Goal: Find contact information: Find contact information

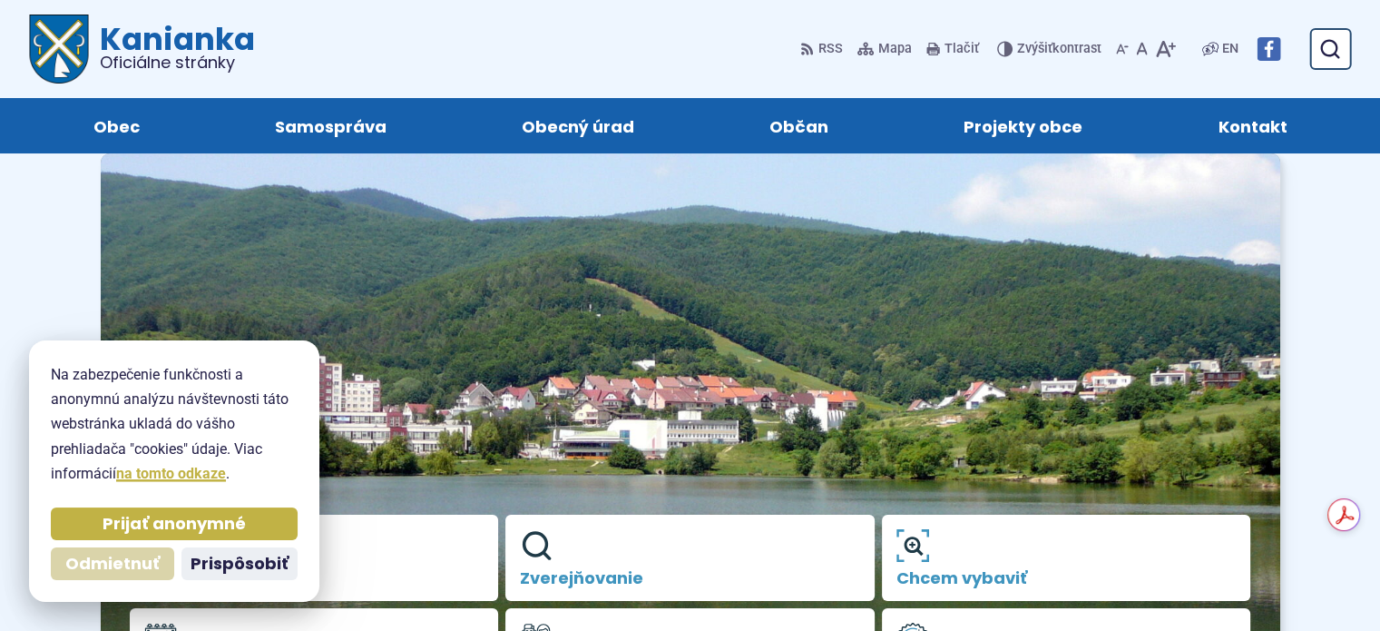
click at [104, 564] on span "Odmietnuť" at bounding box center [112, 564] width 94 height 21
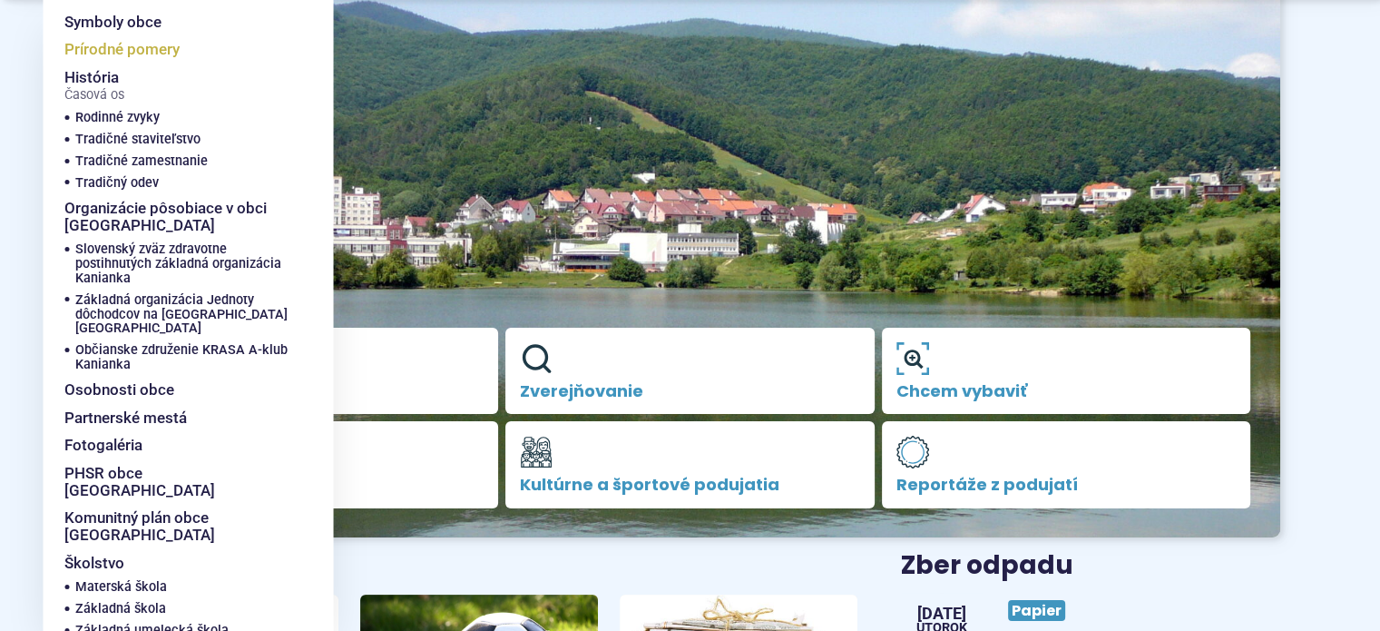
scroll to position [188, 0]
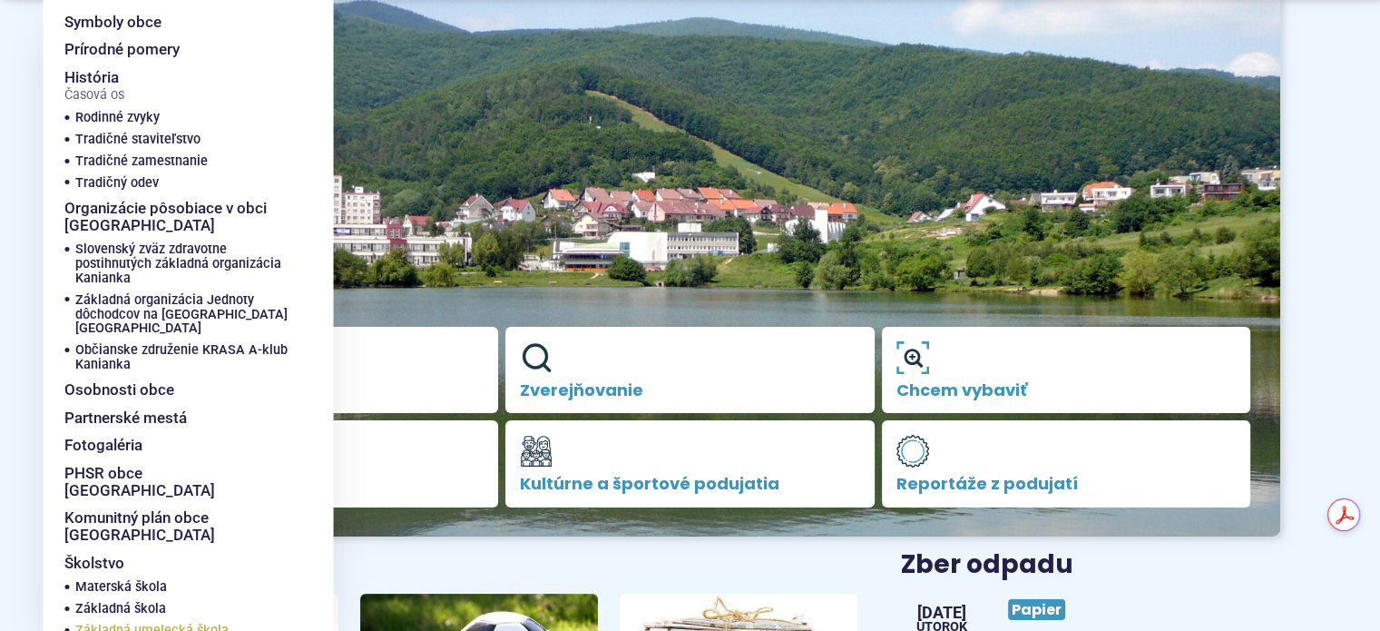
click at [119, 620] on span "Základná umelecká škola" at bounding box center [151, 631] width 153 height 22
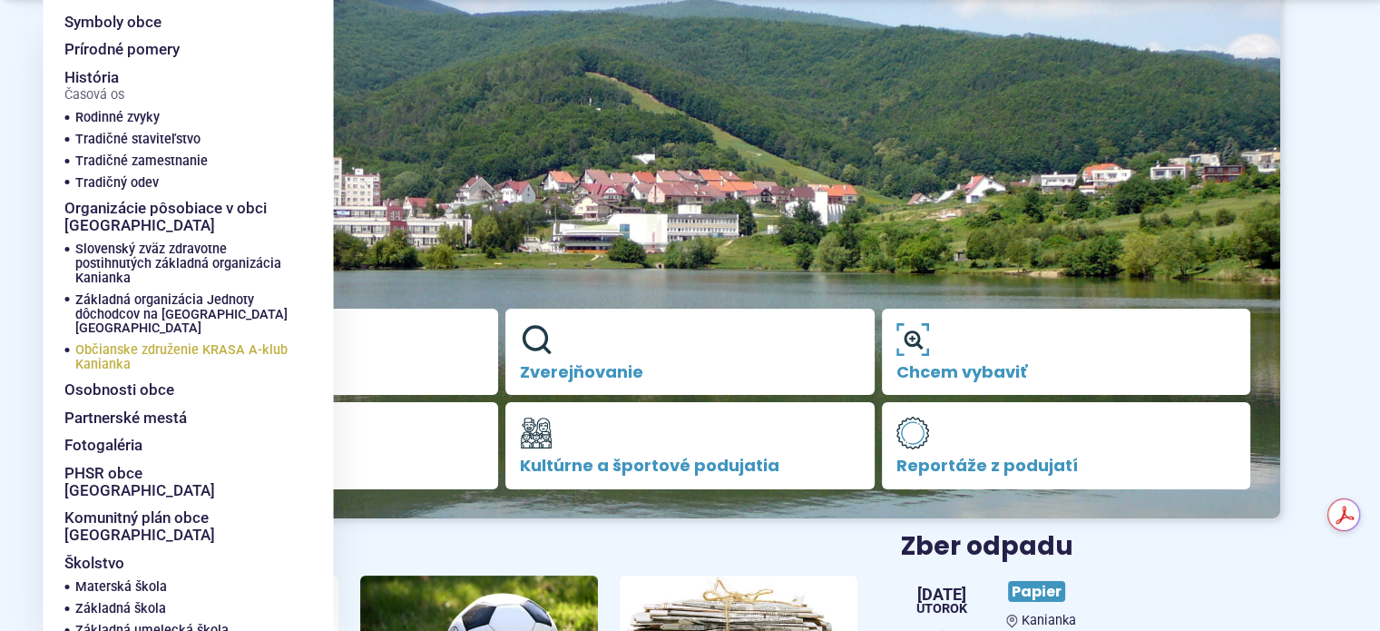
scroll to position [207, 0]
click at [119, 576] on span "Materská škola" at bounding box center [121, 587] width 92 height 22
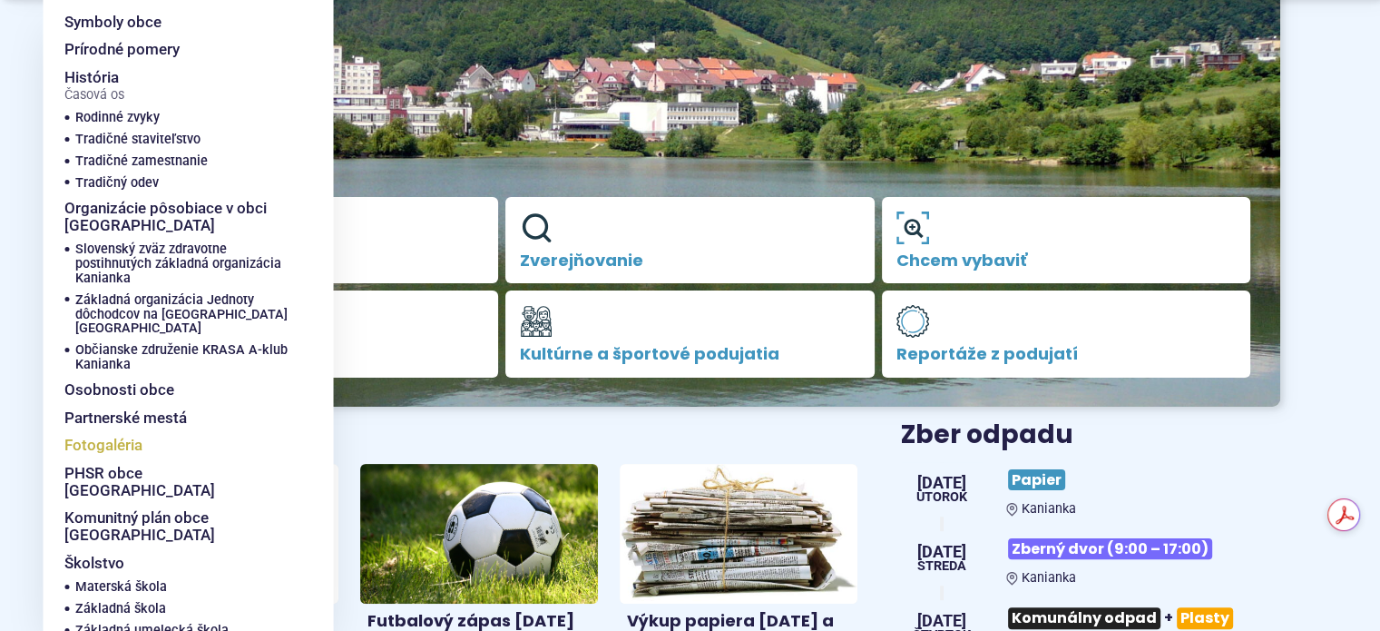
scroll to position [319, 0]
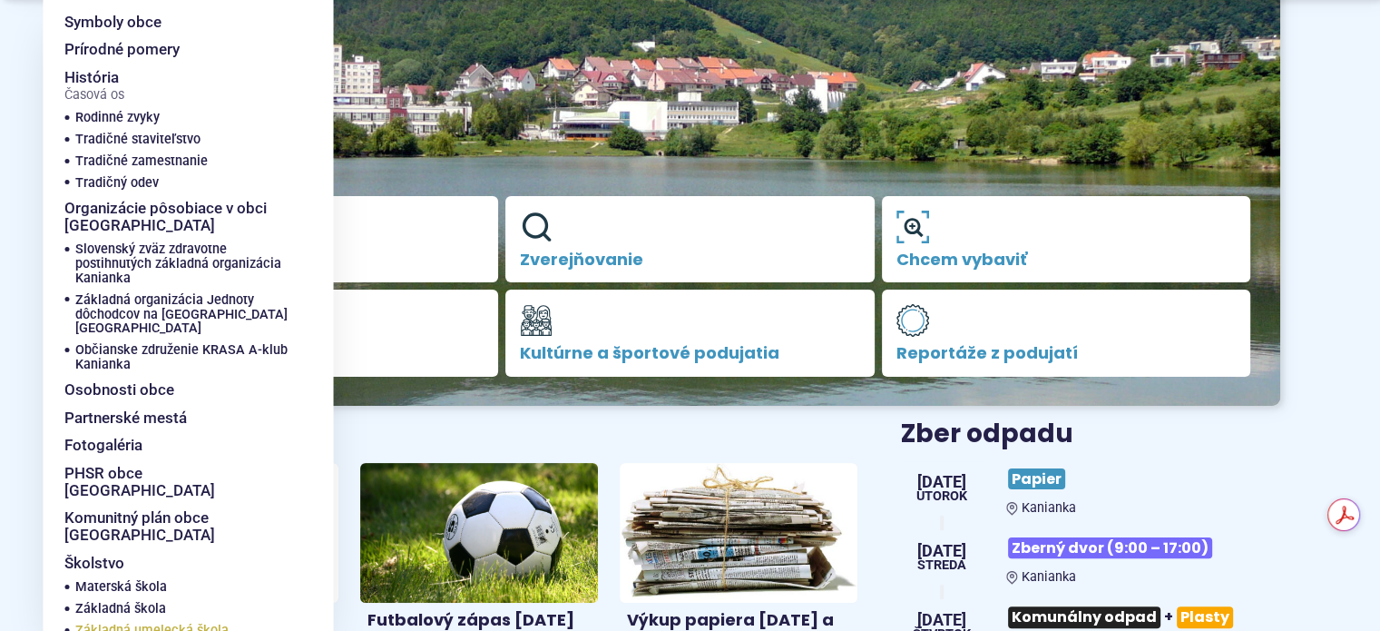
click at [142, 620] on span "Základná umelecká škola" at bounding box center [151, 631] width 153 height 22
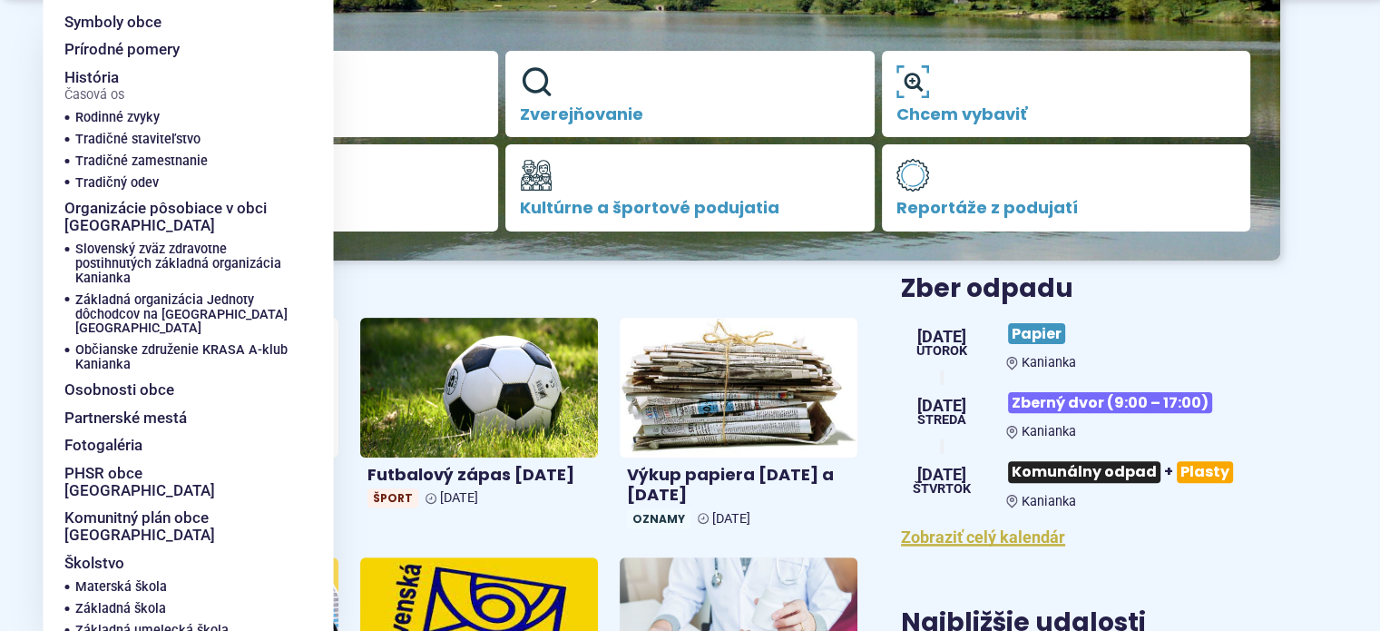
scroll to position [537, 0]
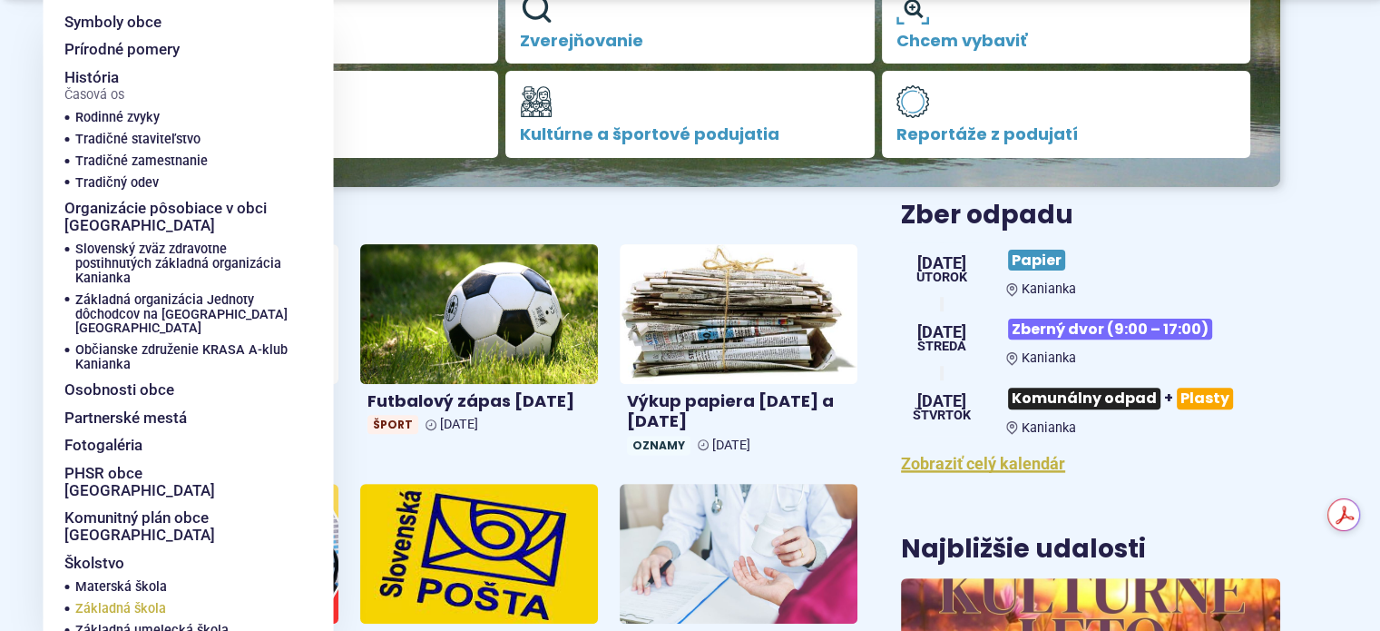
click at [152, 598] on span "Základná škola" at bounding box center [120, 609] width 91 height 22
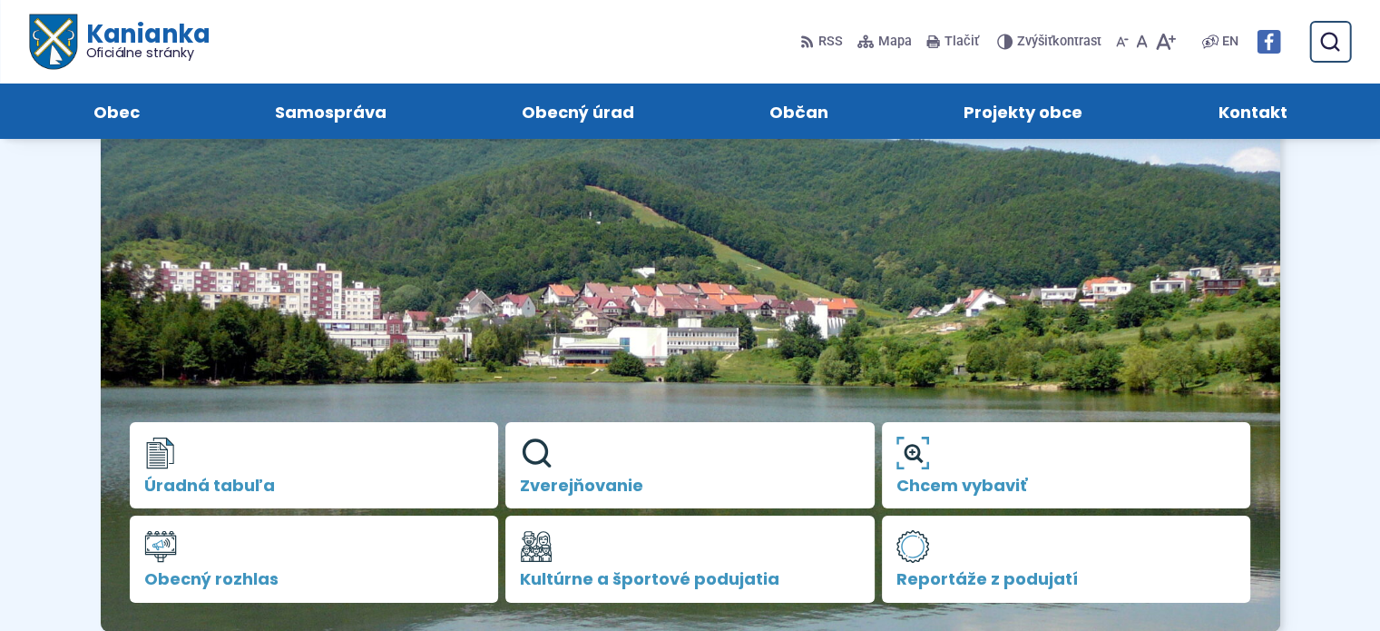
scroll to position [0, 0]
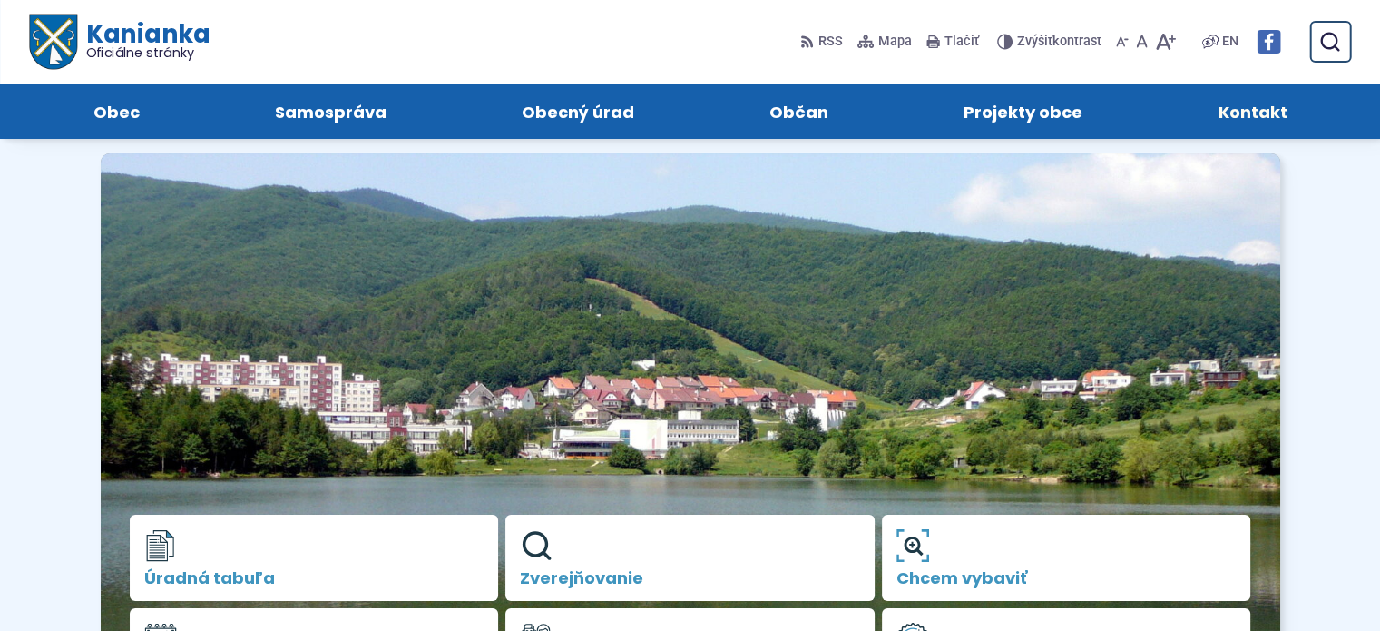
click at [1274, 108] on span "Kontakt" at bounding box center [1252, 110] width 69 height 55
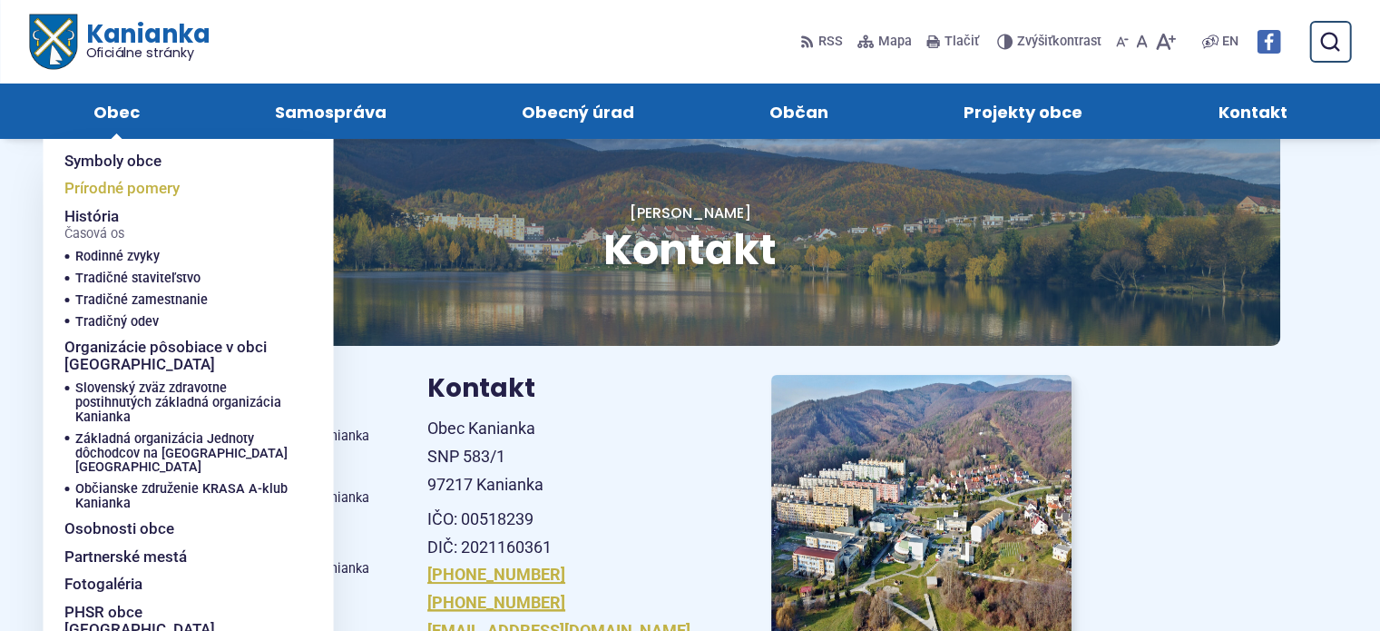
scroll to position [54, 0]
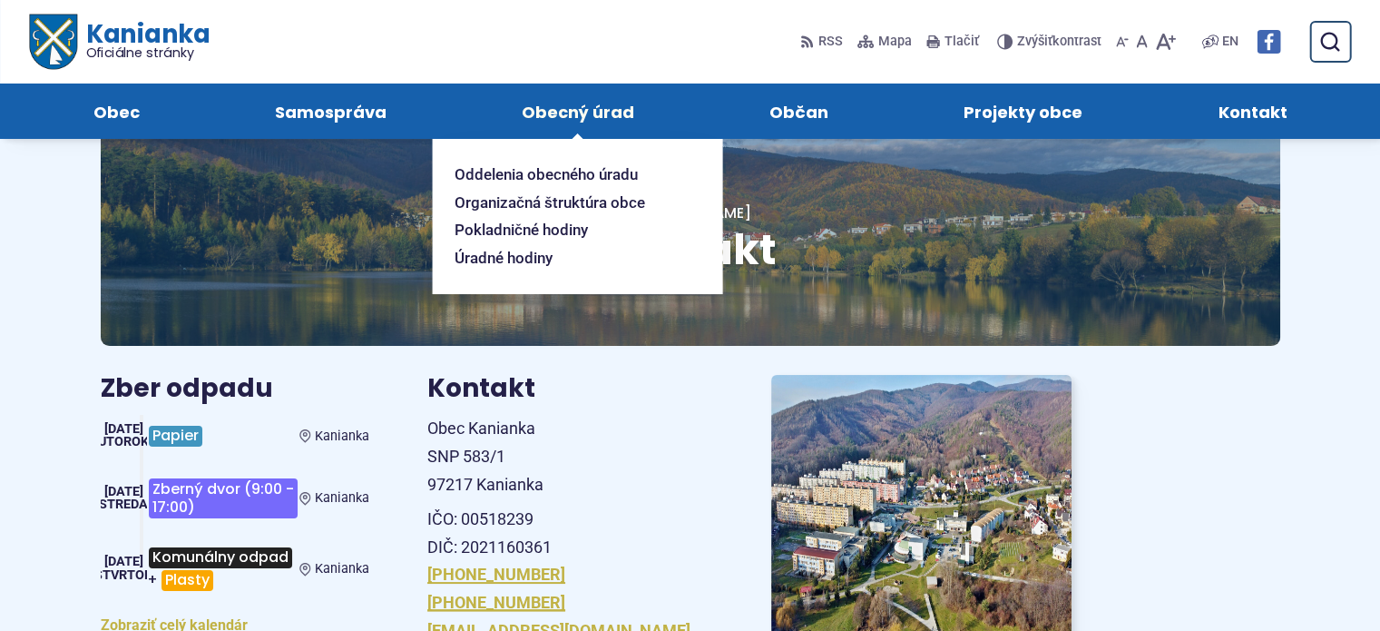
click at [562, 116] on span "Obecný úrad" at bounding box center [578, 110] width 113 height 55
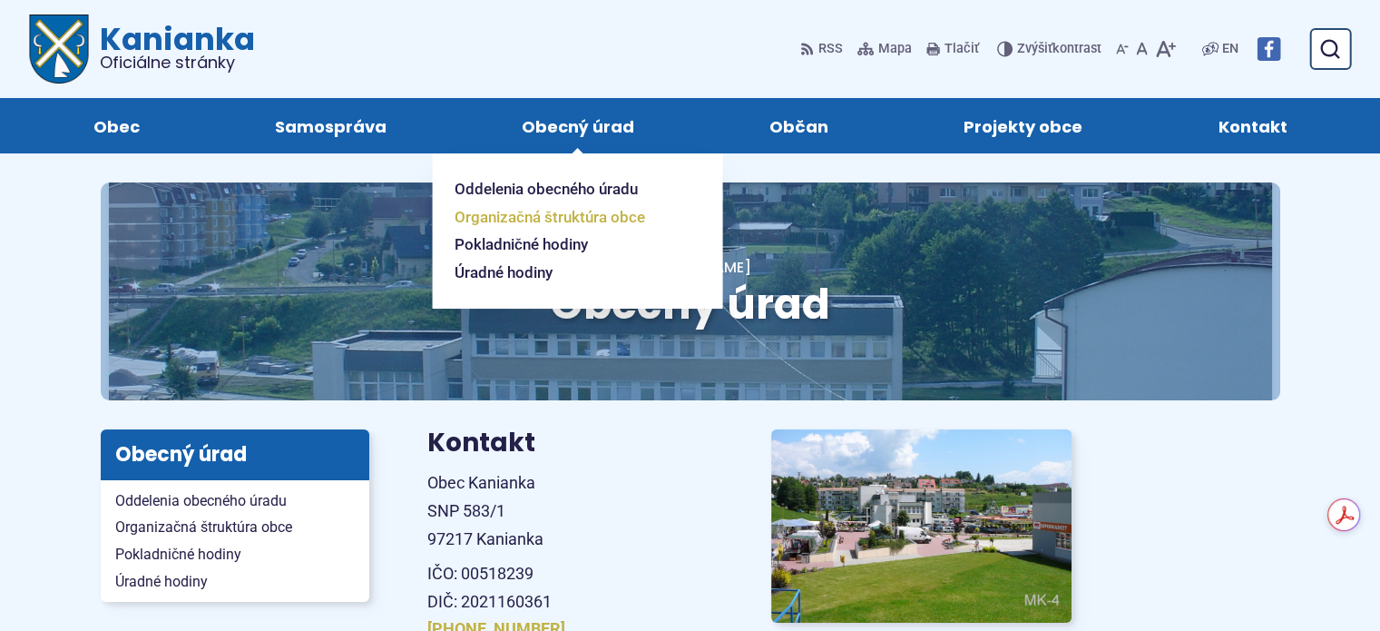
click at [553, 217] on span "Organizačná štruktúra obce" at bounding box center [550, 217] width 191 height 28
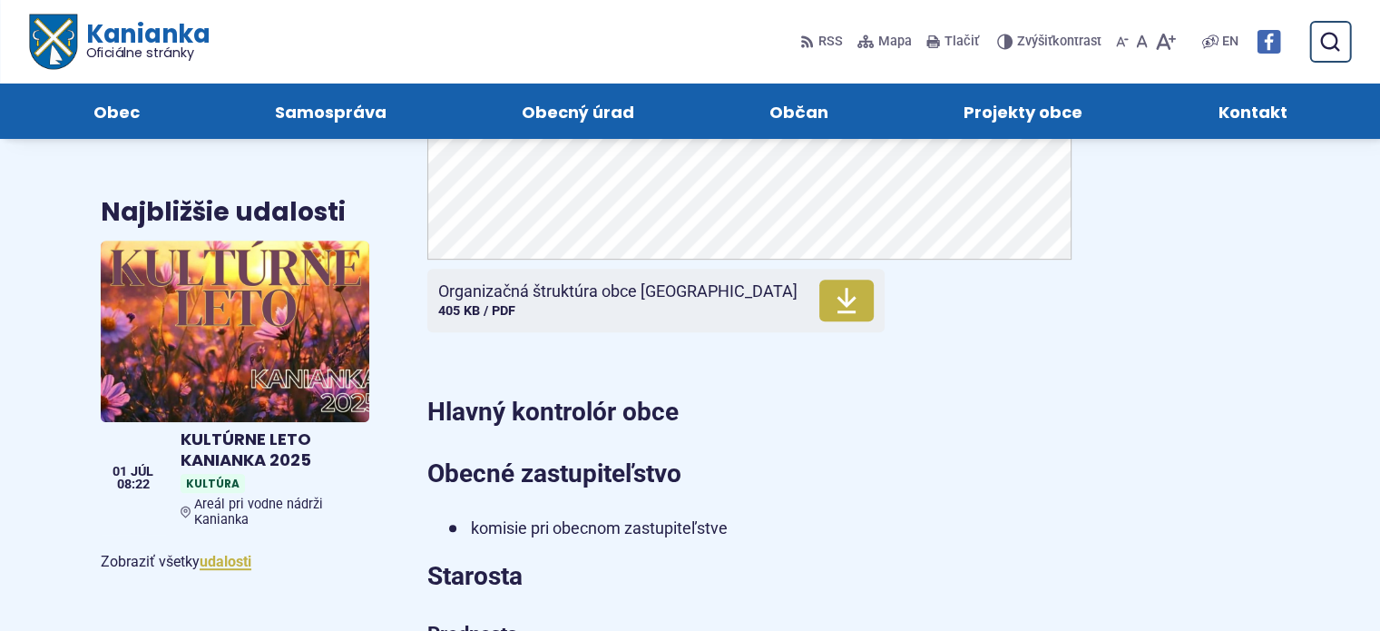
scroll to position [780, 0]
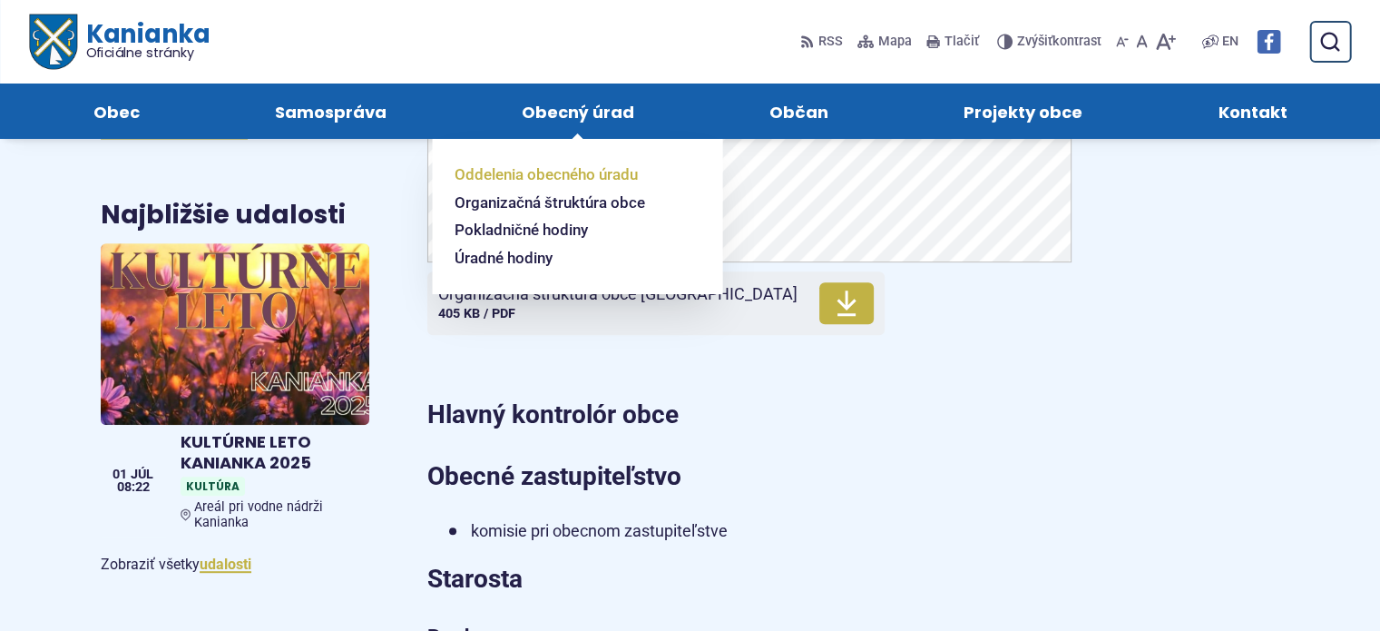
click at [568, 177] on span "Oddelenia obecného úradu" at bounding box center [546, 175] width 183 height 28
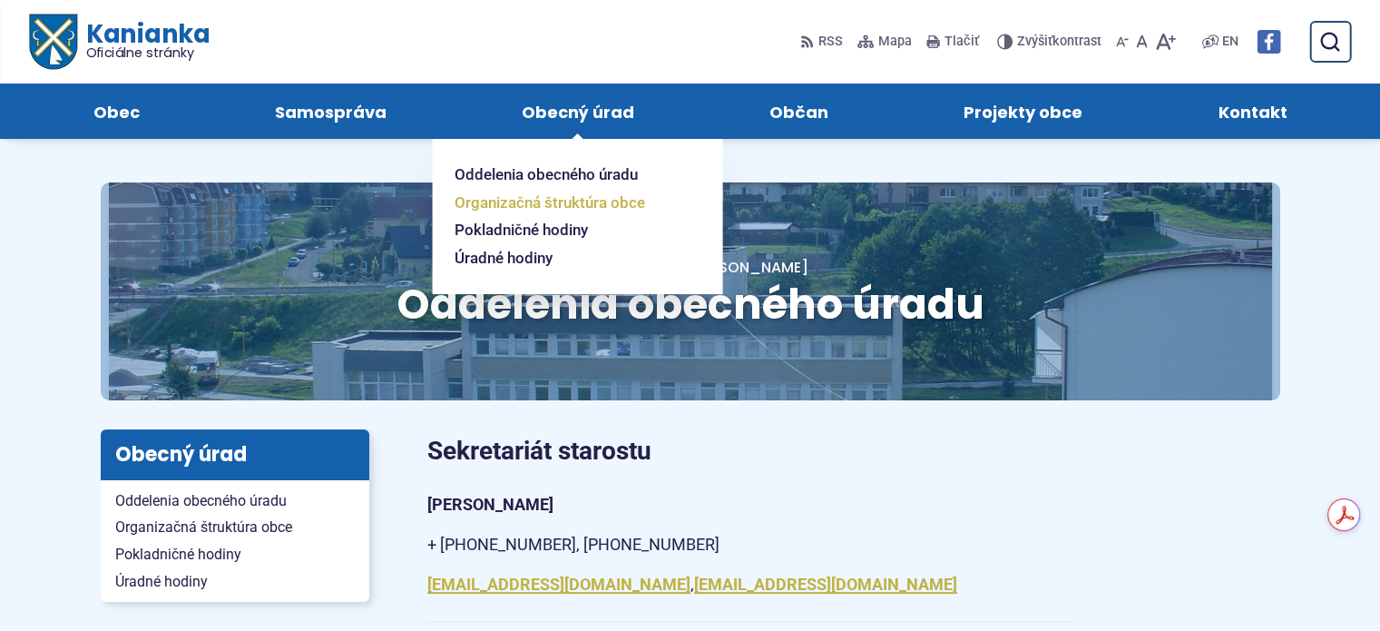
click at [590, 202] on span "Organizačná štruktúra obce" at bounding box center [550, 203] width 191 height 28
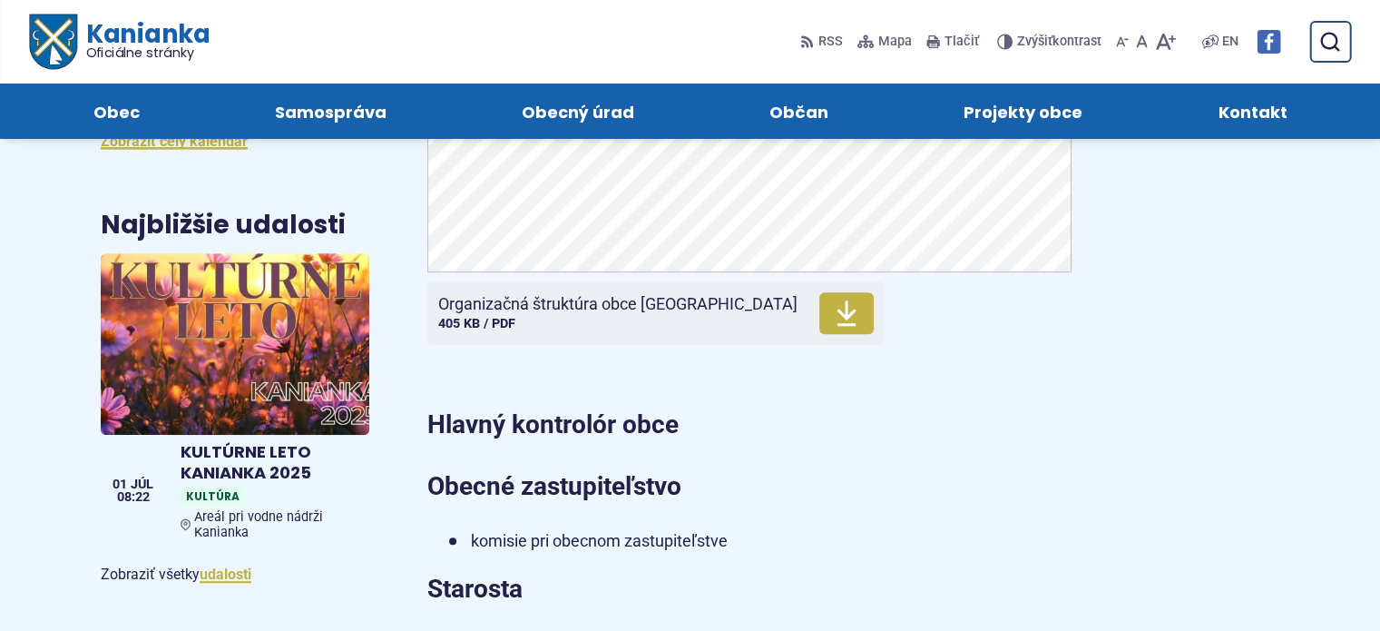
scroll to position [769, 0]
click at [1251, 113] on span "Kontakt" at bounding box center [1252, 110] width 69 height 55
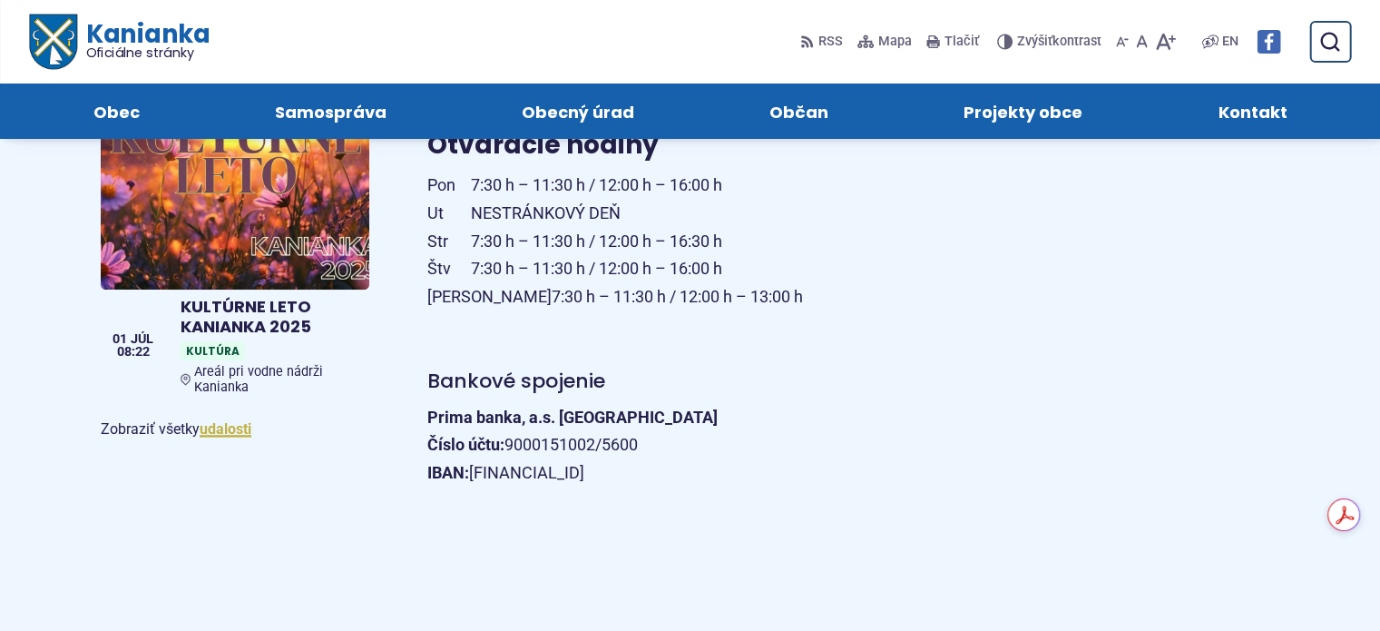
scroll to position [681, 0]
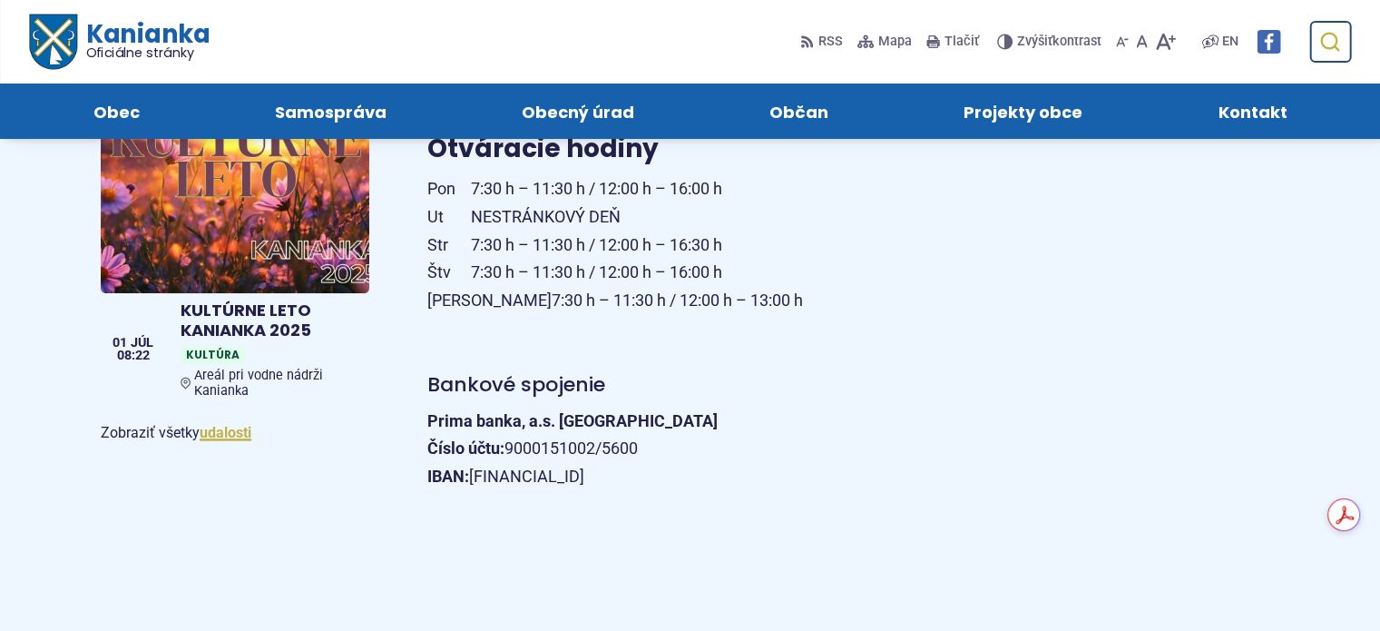
click at [1327, 50] on icon "submit" at bounding box center [1330, 42] width 22 height 22
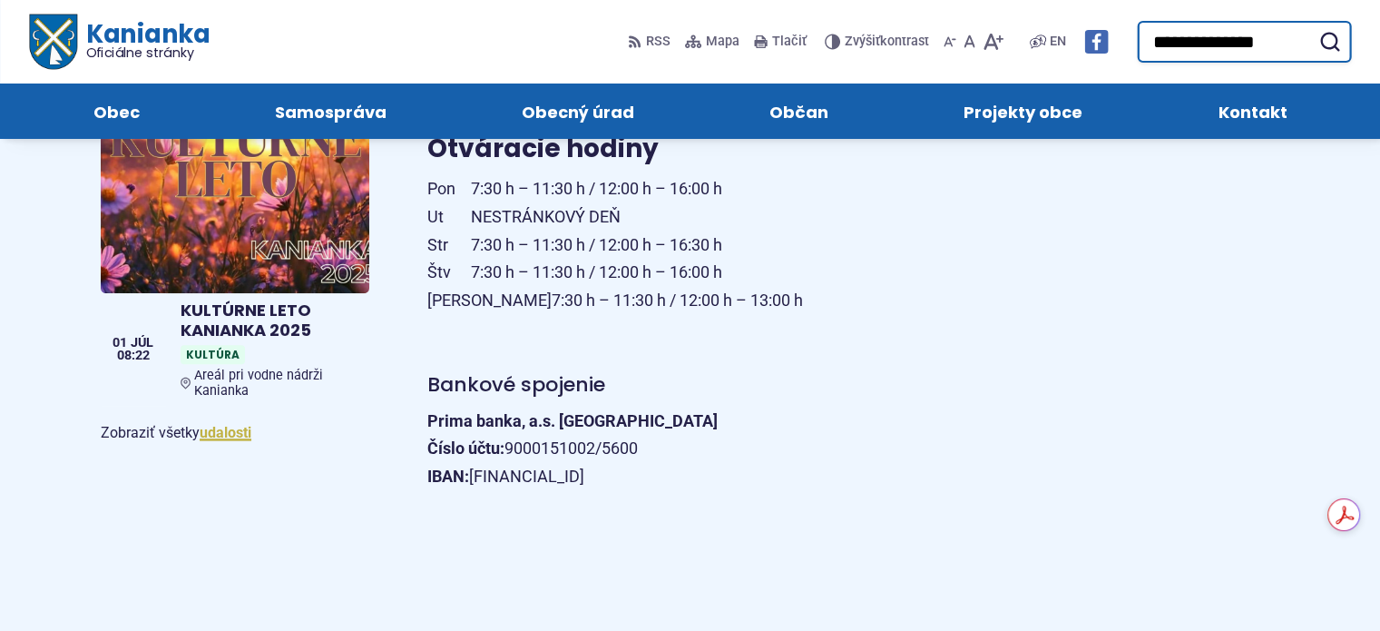
drag, startPoint x: 1221, startPoint y: 41, endPoint x: 1271, endPoint y: 45, distance: 50.1
click at [1271, 45] on input "**********" at bounding box center [1244, 42] width 214 height 42
type input "**********"
click at [1313, 25] on button "Odoslať vyhľadávací formulár" at bounding box center [1329, 41] width 33 height 33
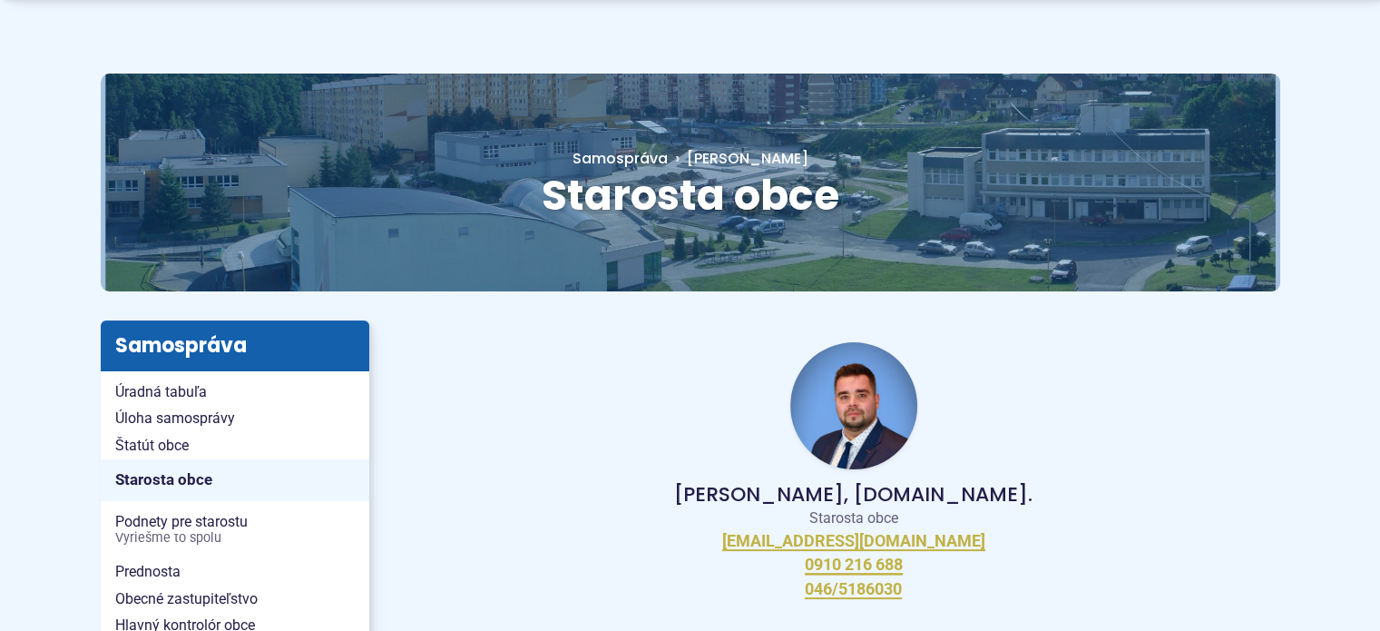
scroll to position [183, 0]
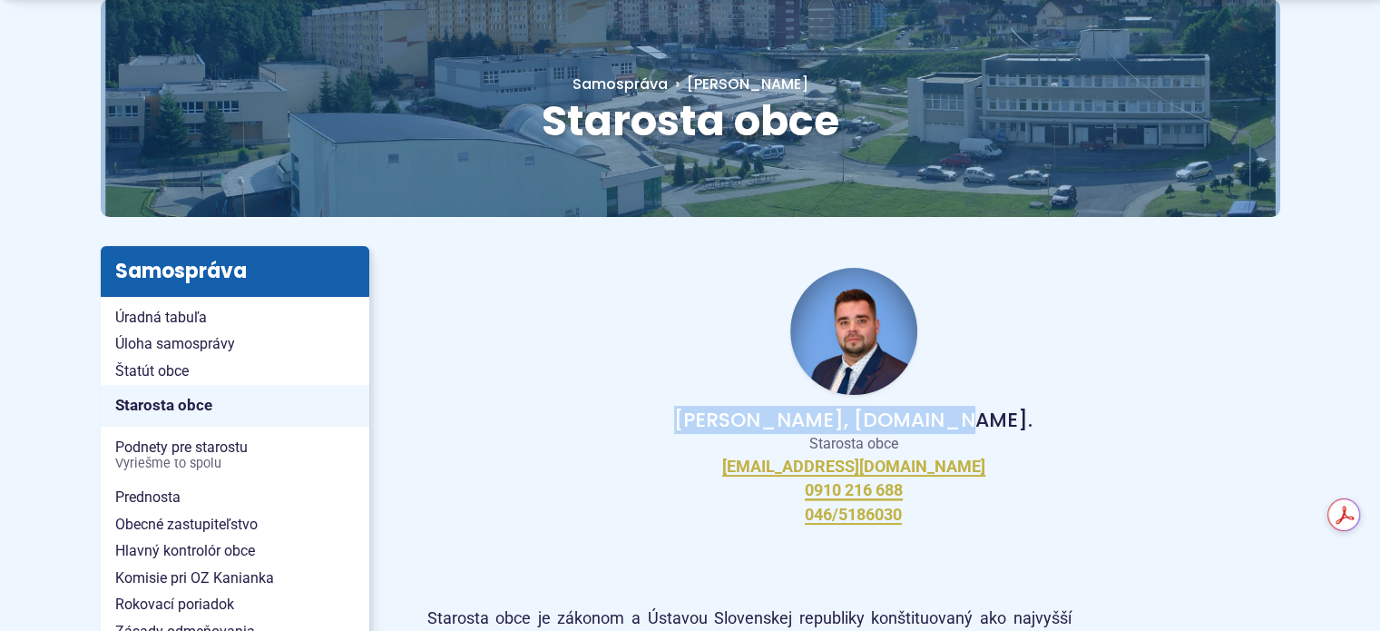
drag, startPoint x: 966, startPoint y: 418, endPoint x: 751, endPoint y: 421, distance: 214.2
click at [751, 421] on p "Peter Bielický, DiS.art." at bounding box center [853, 420] width 795 height 22
copy p "Peter Bielický, DiS.art."
drag, startPoint x: 958, startPoint y: 418, endPoint x: 742, endPoint y: 424, distance: 216.1
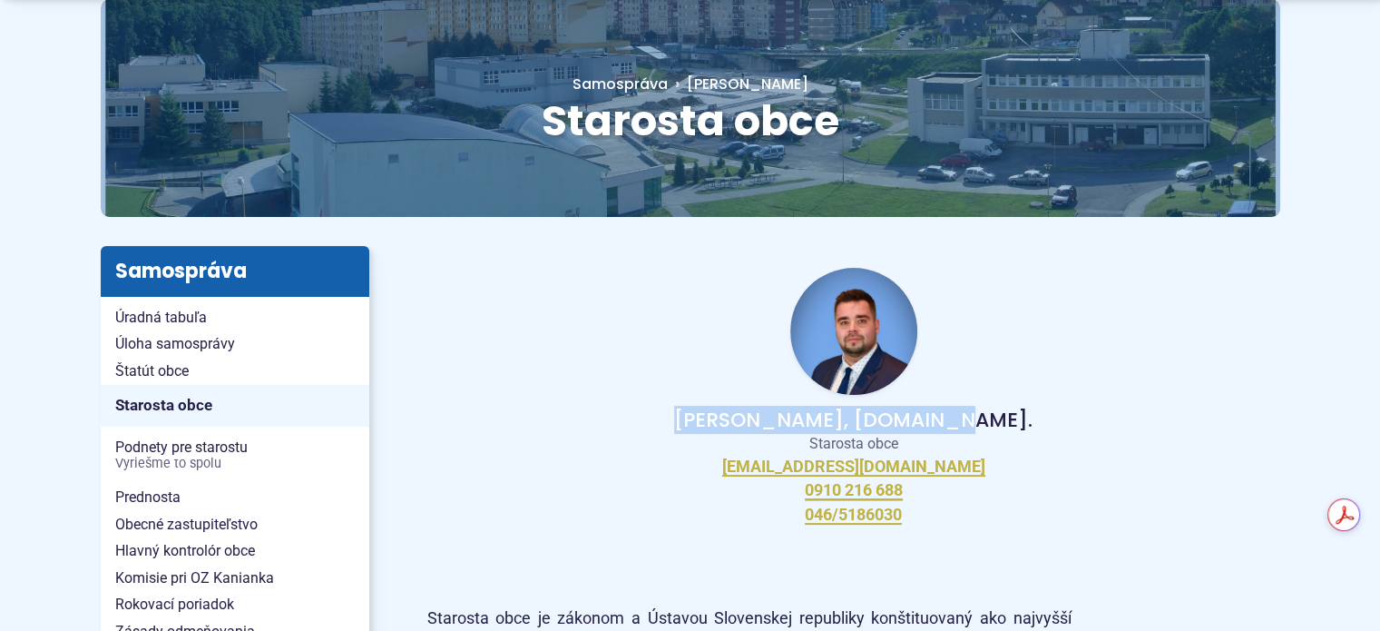
click at [742, 424] on p "Peter Bielický, DiS.art." at bounding box center [853, 420] width 795 height 22
copy p "Peter Bielický, DiS.art."
click at [1087, 437] on p "Starosta obce" at bounding box center [853, 444] width 795 height 18
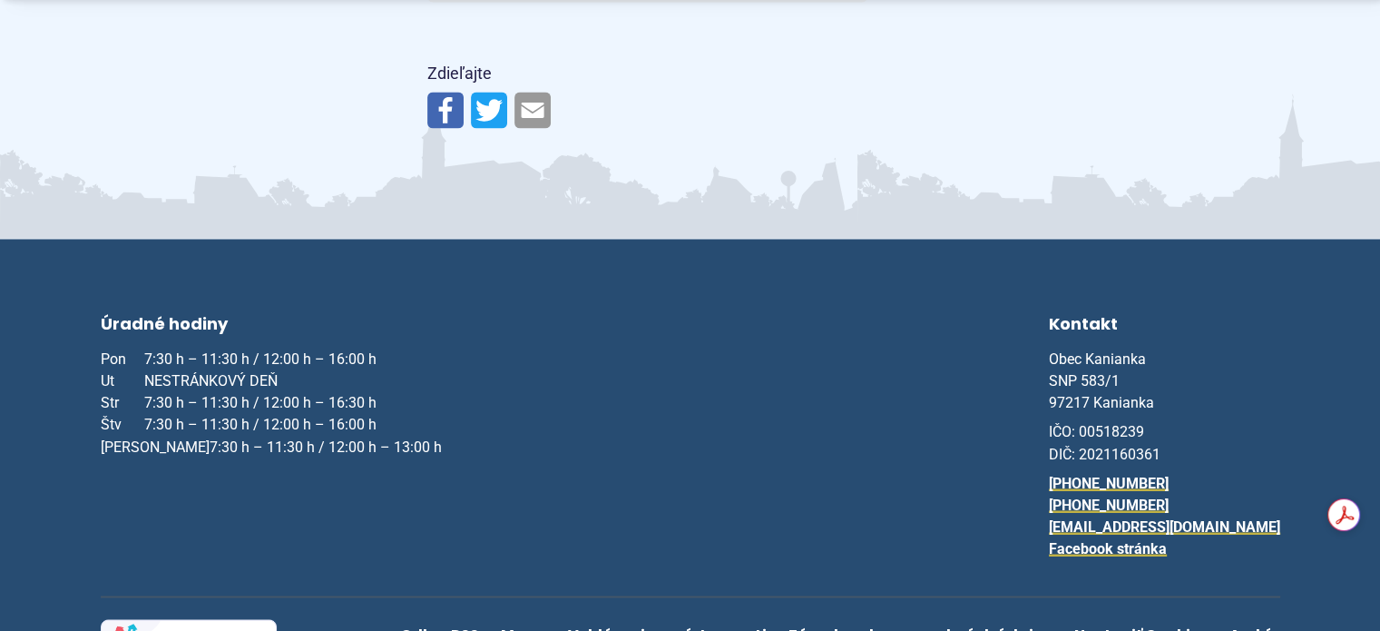
scroll to position [3005, 0]
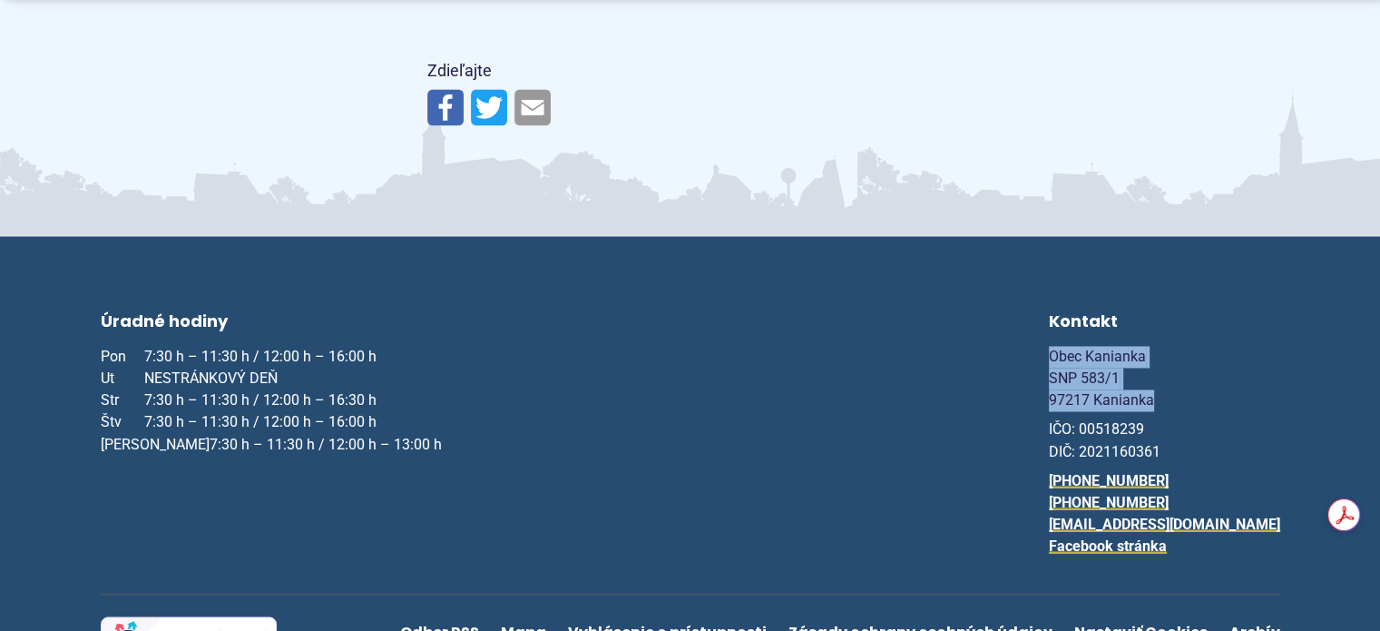
drag, startPoint x: 1260, startPoint y: 399, endPoint x: 1149, endPoint y: 364, distance: 116.2
click at [1149, 364] on div "Úradné hodiny Pon 7:30 h – 11:30 h / 12:00 h – 16:00 h Ut NESTRÁNKOVÝ DEŇ Str 7…" at bounding box center [691, 451] width 1180 height 284
copy span "Obec Kanianka SNP 583/1 97217 Kanianka"
click at [1154, 374] on span "Obec Kanianka SNP 583/1 97217 Kanianka" at bounding box center [1101, 378] width 105 height 61
drag, startPoint x: 1267, startPoint y: 398, endPoint x: 1154, endPoint y: 366, distance: 117.2
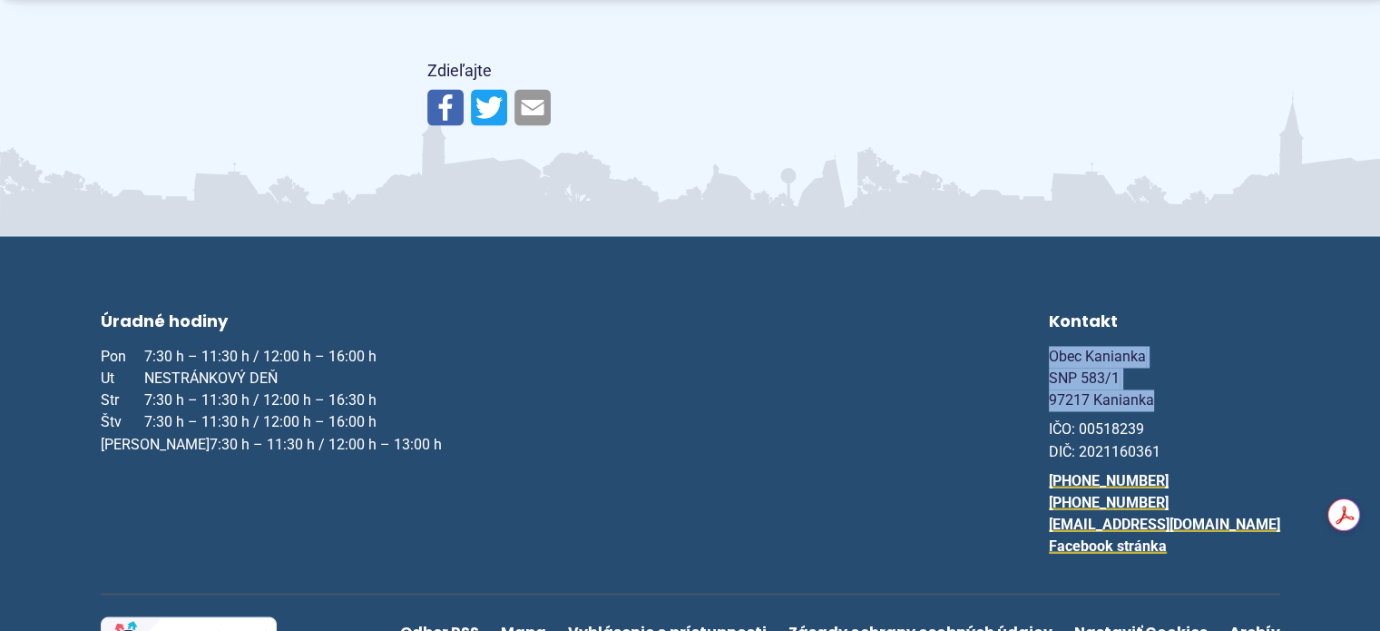
click at [1154, 366] on div "Úradné hodiny Pon 7:30 h – 11:30 h / 12:00 h – 16:00 h Ut NESTRÁNKOVÝ DEŇ Str 7…" at bounding box center [691, 451] width 1180 height 284
copy span "Obec Kanianka SNP 583/1 97217 Kanianka"
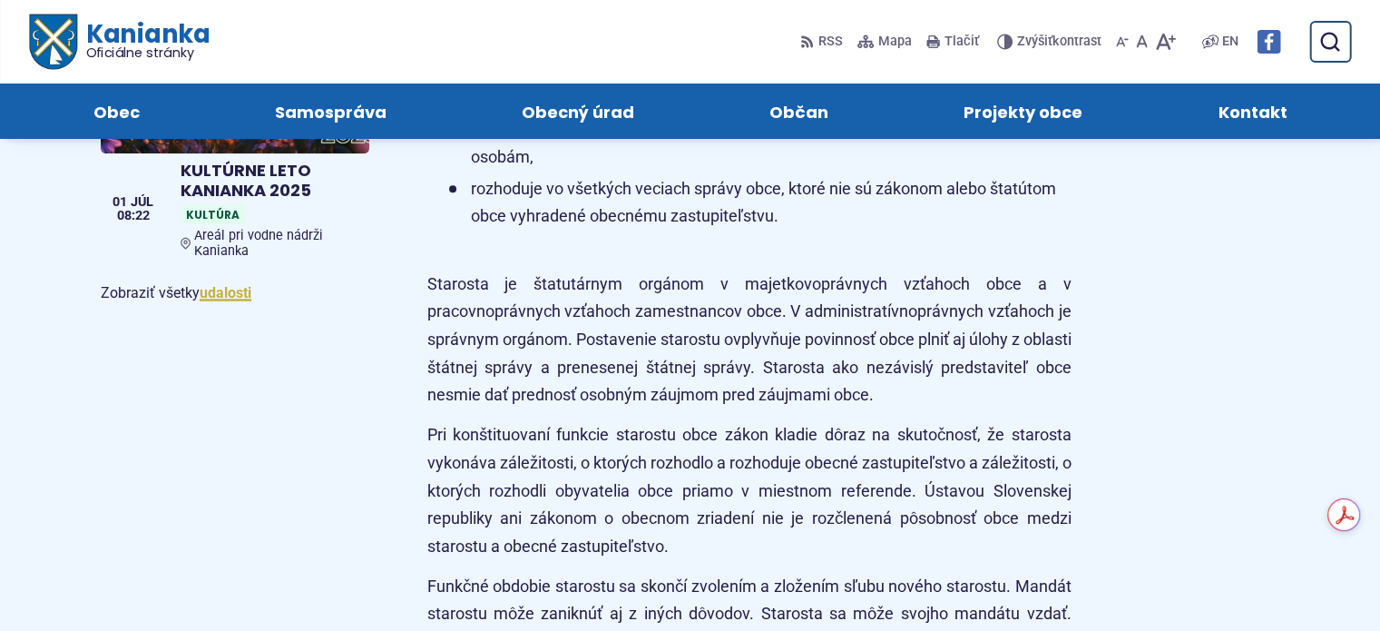
scroll to position [1398, 0]
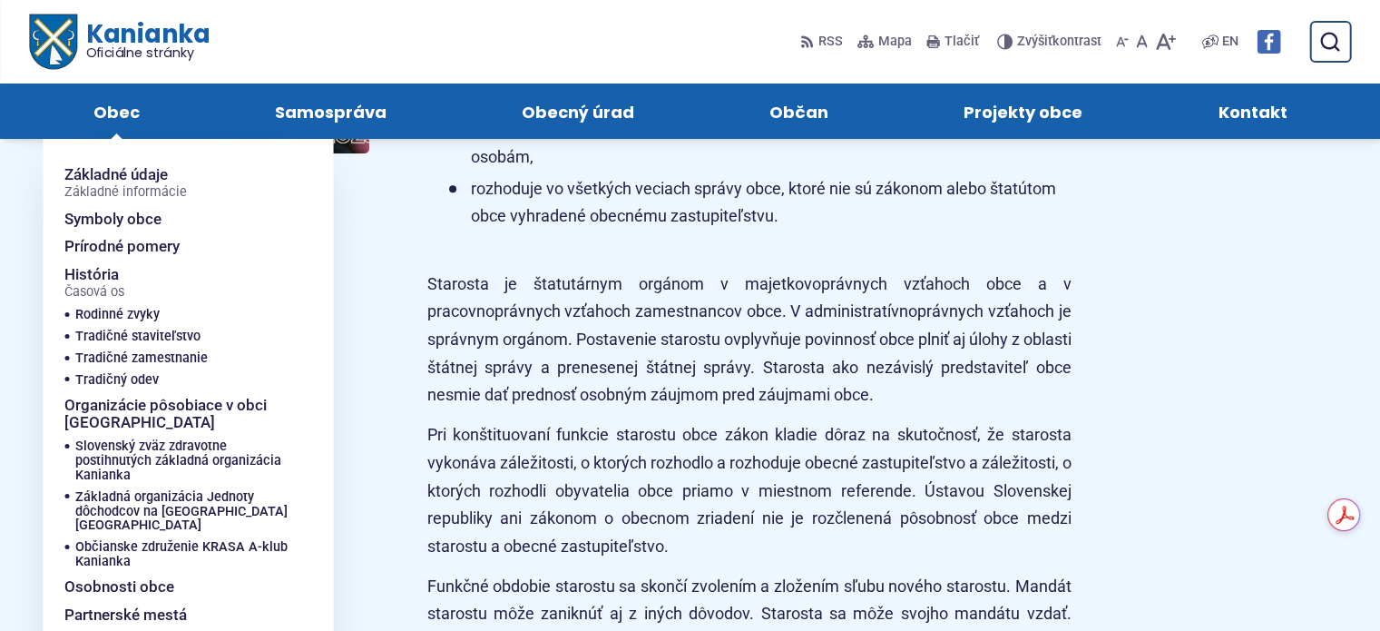
click at [128, 116] on span "Obec" at bounding box center [116, 110] width 46 height 55
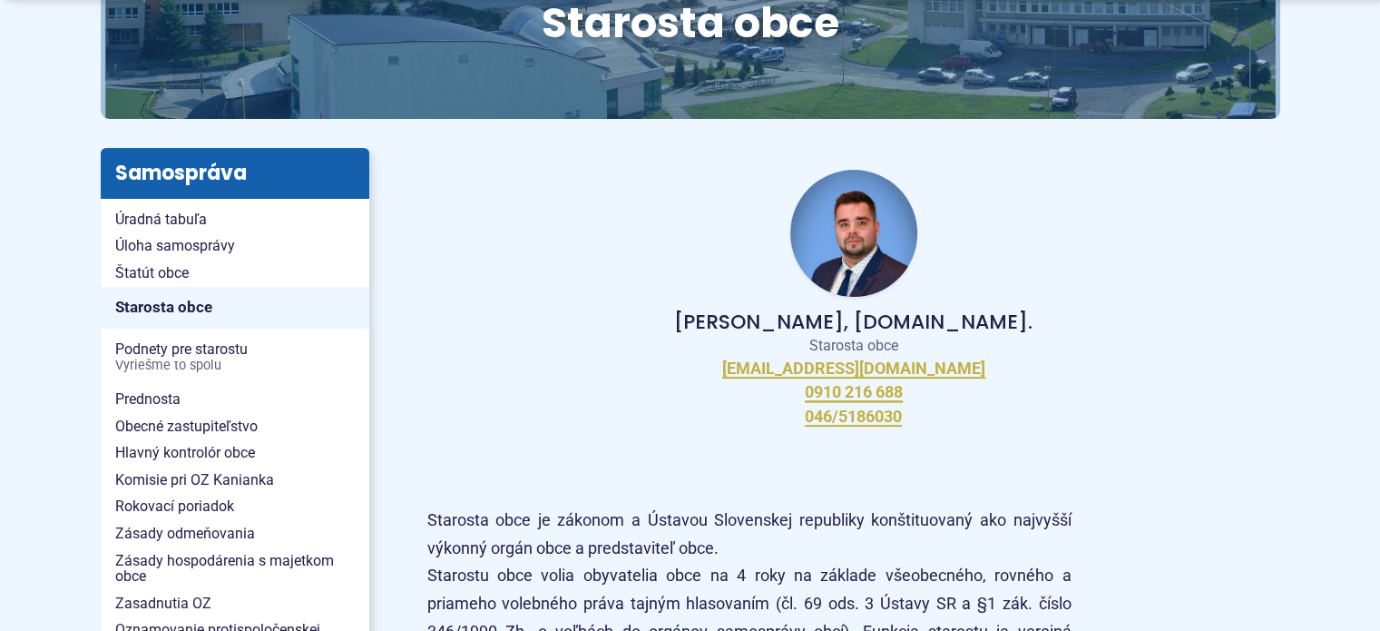
scroll to position [294, 0]
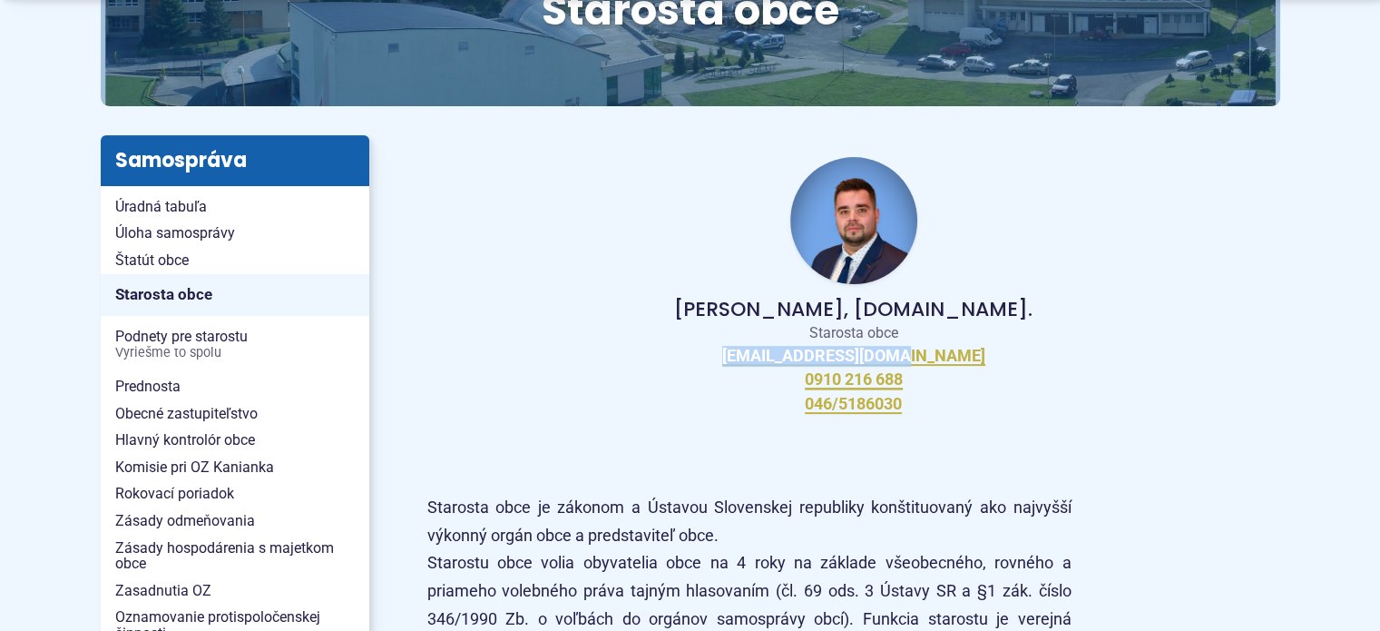
drag, startPoint x: 939, startPoint y: 353, endPoint x: 767, endPoint y: 360, distance: 172.6
click at [767, 360] on div "Peter Bielický, DiS.art. Starosta obce starosta@kanianka.sk 0910 216 688 046/51…" at bounding box center [853, 285] width 853 height 301
copy link "starosta@kanianka.sk"
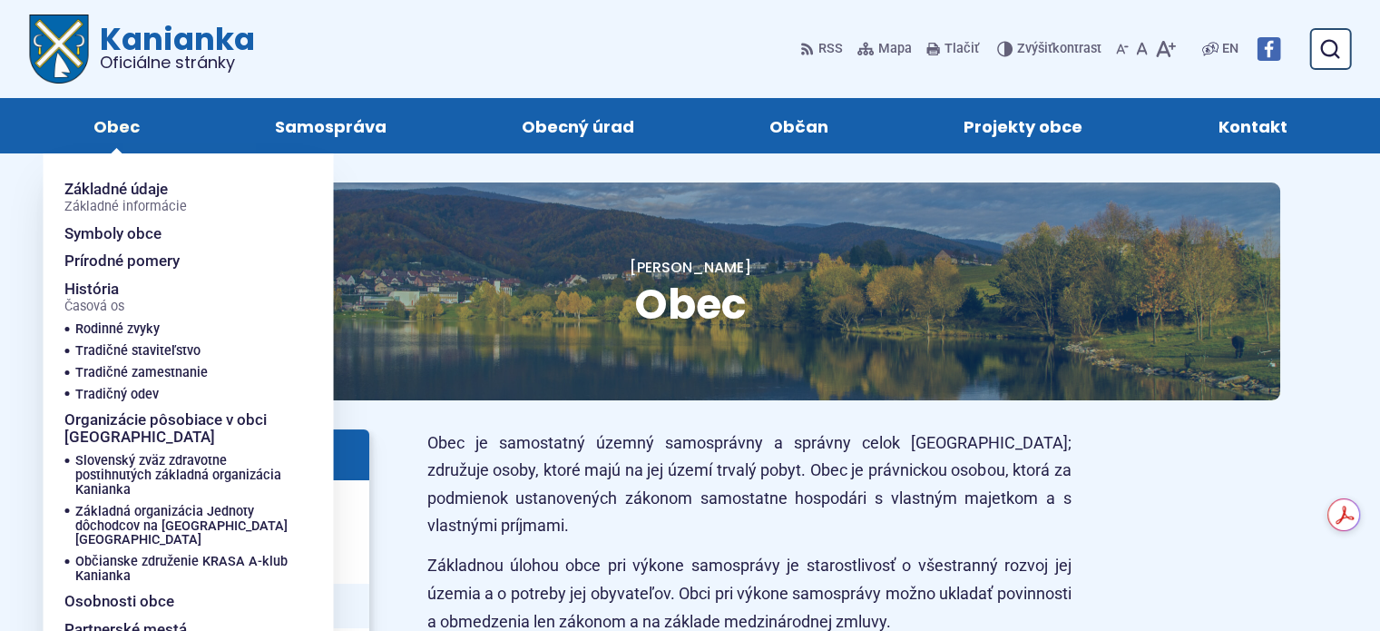
click at [128, 133] on span "Obec" at bounding box center [116, 125] width 46 height 55
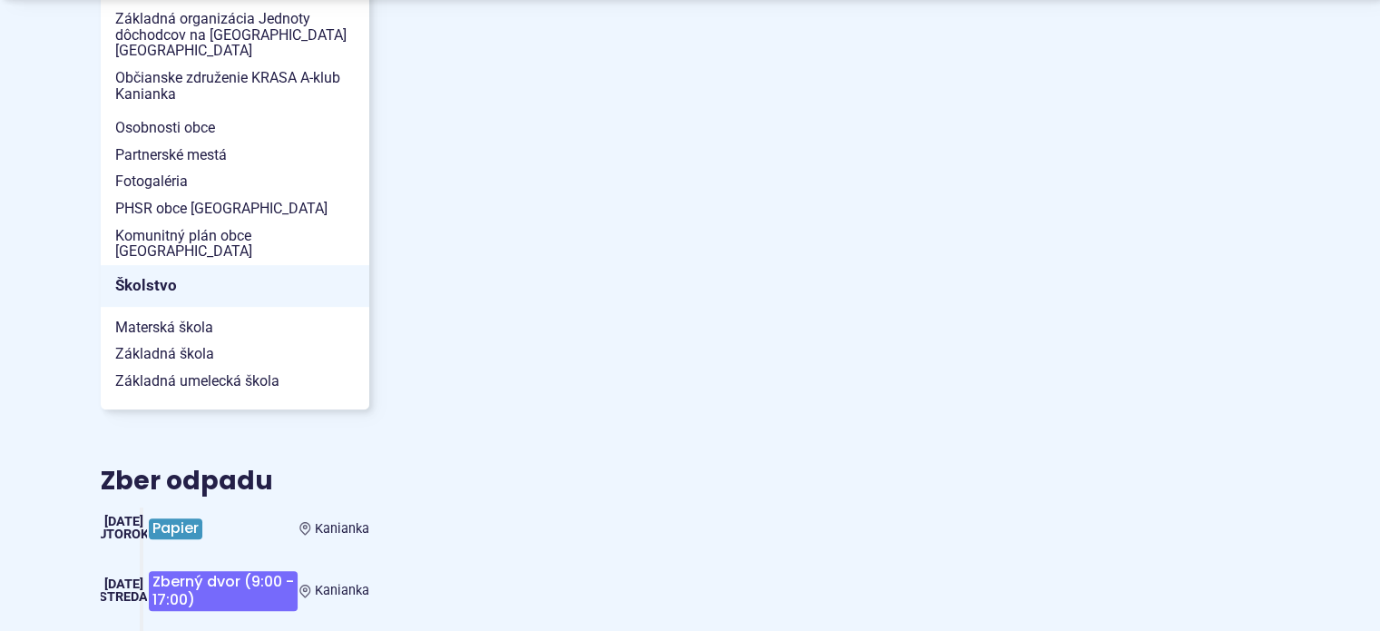
scroll to position [855, 0]
click at [188, 312] on span "Materská škola" at bounding box center [235, 325] width 240 height 27
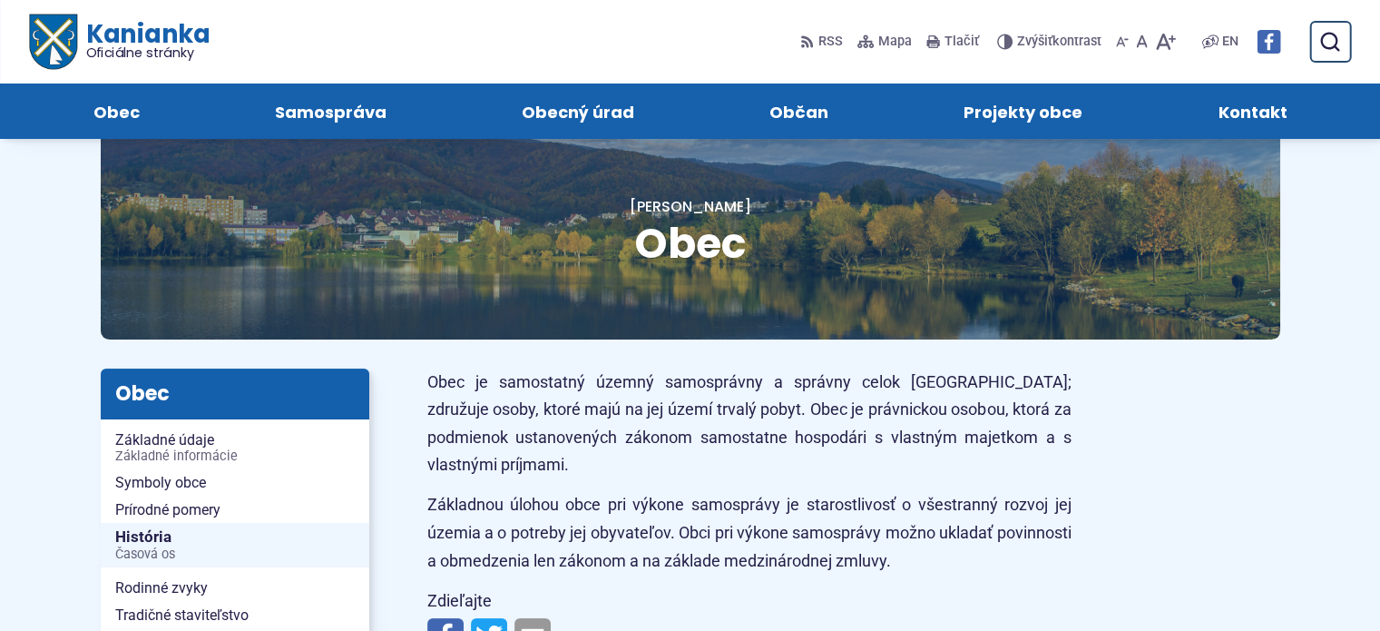
scroll to position [0, 0]
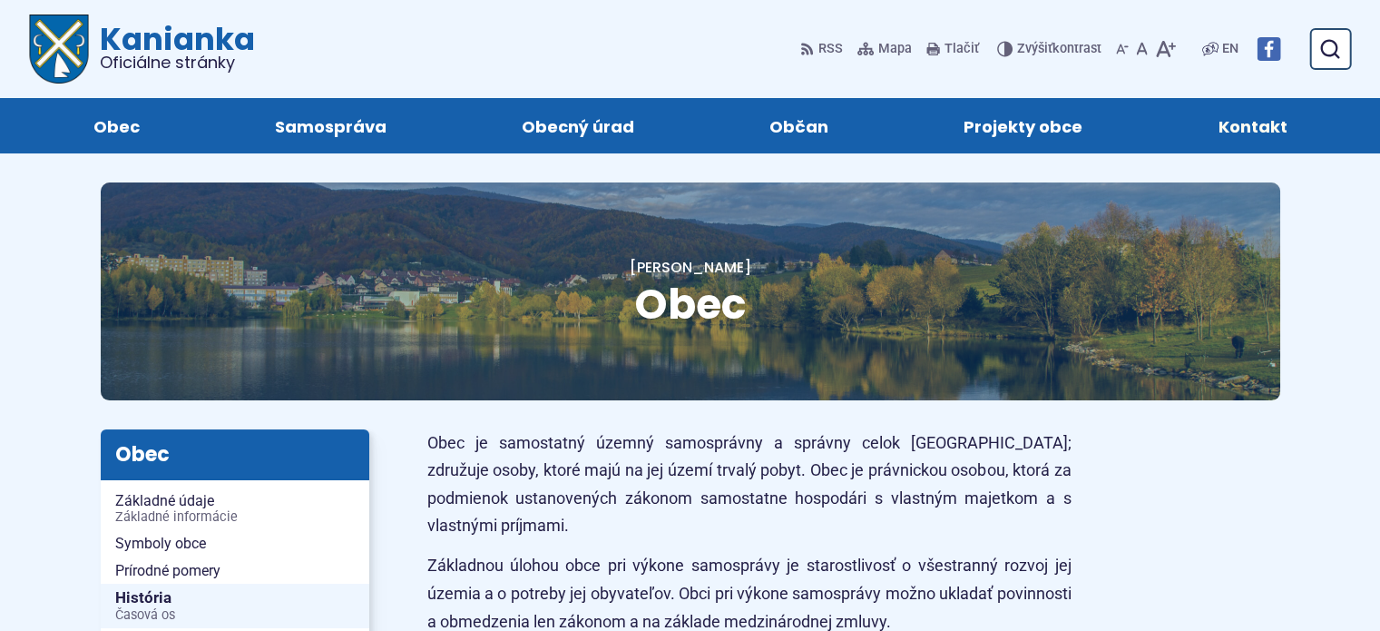
click at [1269, 127] on span "Kontakt" at bounding box center [1252, 125] width 69 height 55
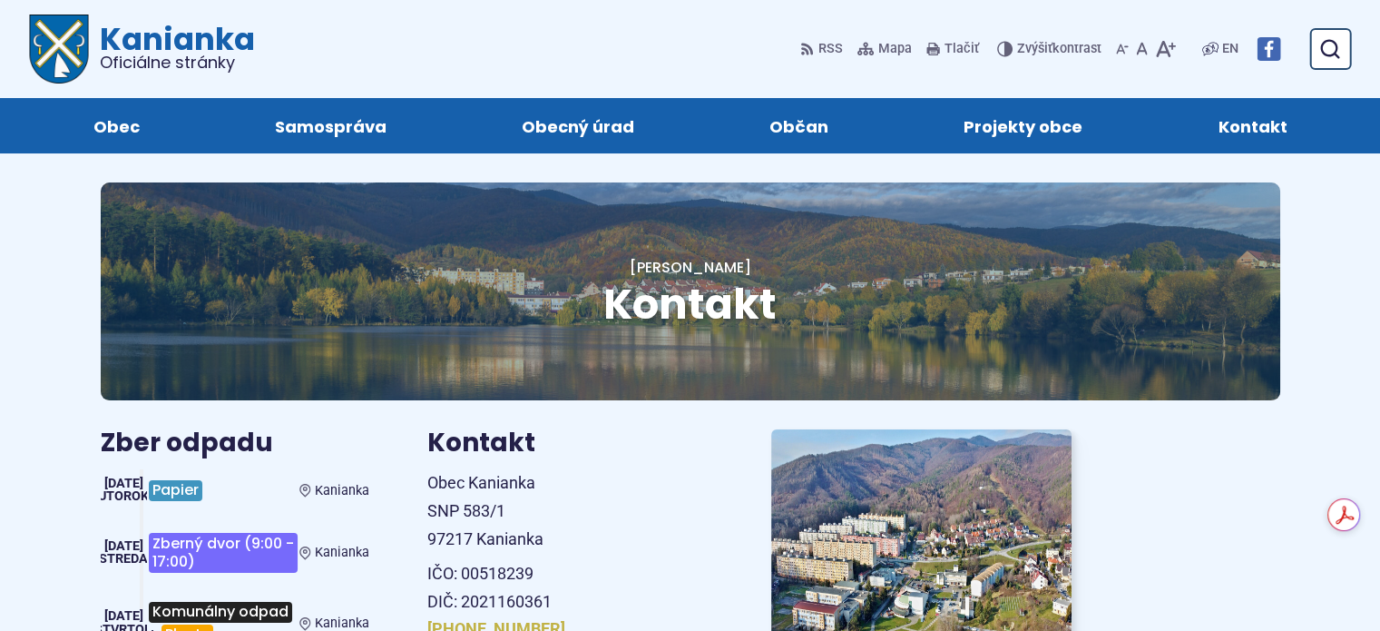
click at [1269, 127] on span "Kontakt" at bounding box center [1252, 125] width 69 height 55
